Goal: Task Accomplishment & Management: Manage account settings

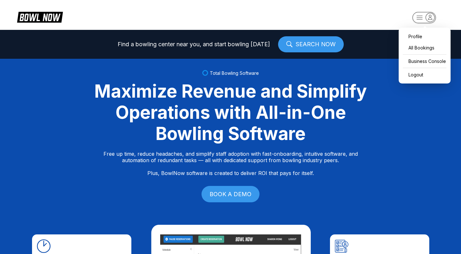
click at [424, 21] on rect "button" at bounding box center [424, 17] width 23 height 11
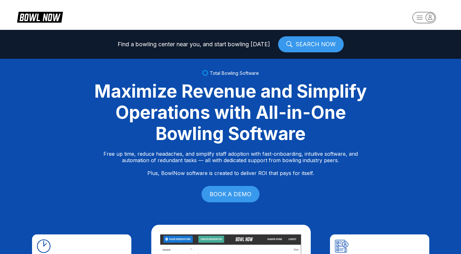
click at [370, 96] on div "Maximize Revenue and Simplify Operations with All-in-One Bowling Software" at bounding box center [231, 111] width 289 height 63
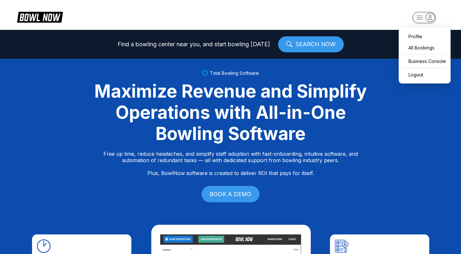
click at [426, 19] on rect "button" at bounding box center [424, 17] width 23 height 11
click at [419, 64] on div "Business Console" at bounding box center [425, 60] width 46 height 11
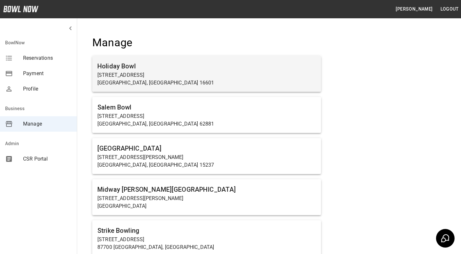
click at [231, 83] on p "[GEOGRAPHIC_DATA], [GEOGRAPHIC_DATA] 16601" at bounding box center [206, 83] width 219 height 8
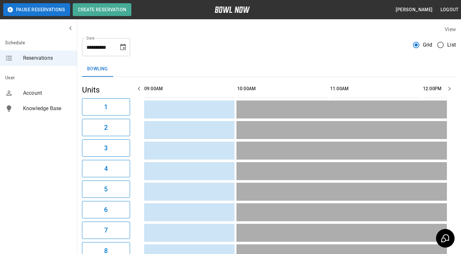
scroll to position [0, 1008]
